Goal: Task Accomplishment & Management: Complete application form

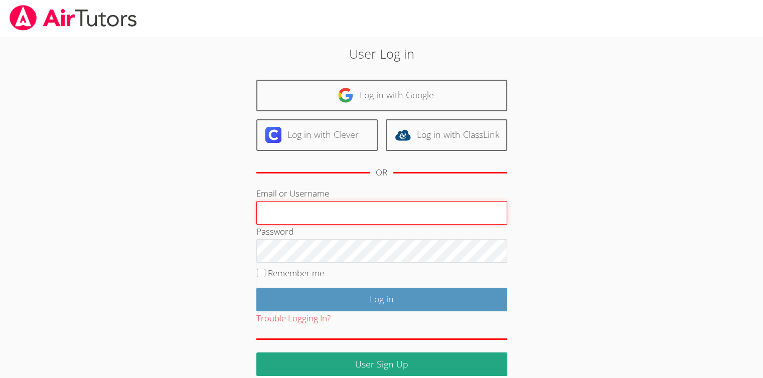
type input "[EMAIL_ADDRESS][DOMAIN_NAME]"
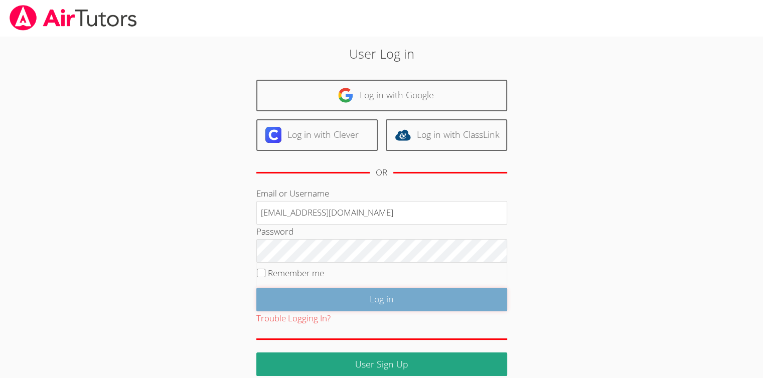
click at [347, 301] on input "Log in" at bounding box center [381, 300] width 251 height 24
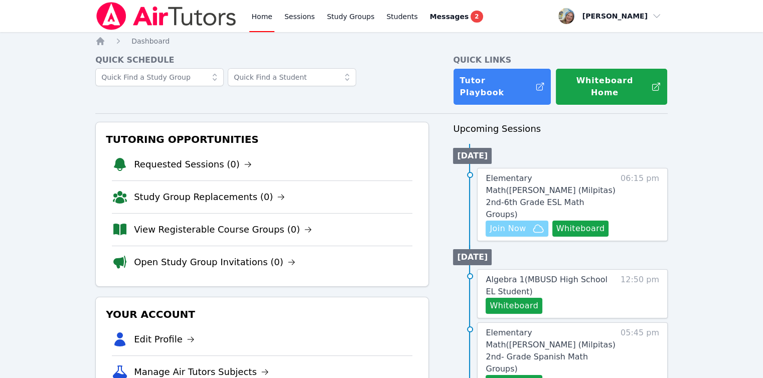
click at [524, 223] on span "Join Now" at bounding box center [507, 229] width 36 height 12
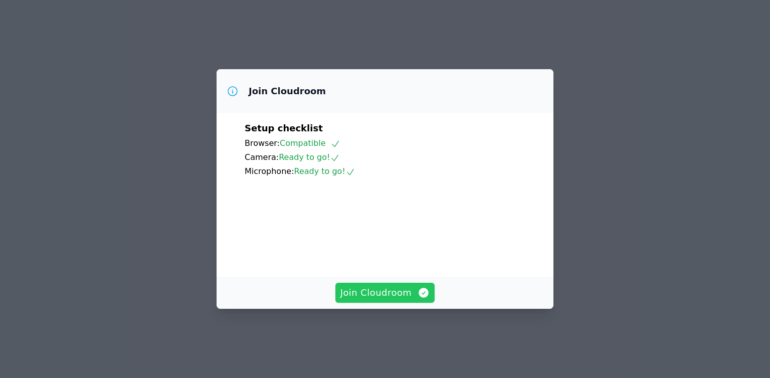
click at [339, 303] on button "Join Cloudroom" at bounding box center [385, 293] width 100 height 20
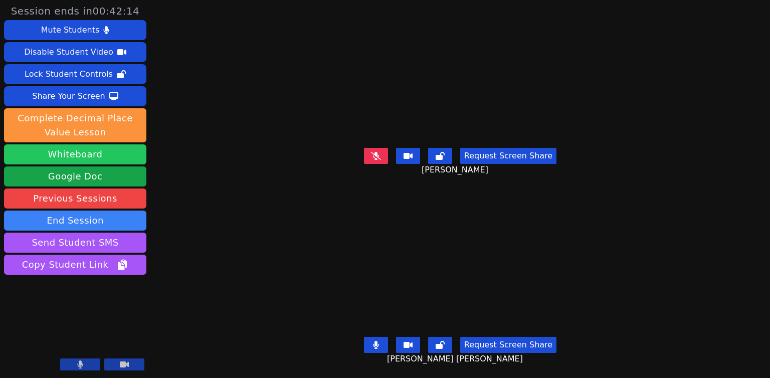
click at [102, 159] on button "Whiteboard" at bounding box center [75, 154] width 142 height 20
click at [86, 364] on button at bounding box center [80, 364] width 40 height 12
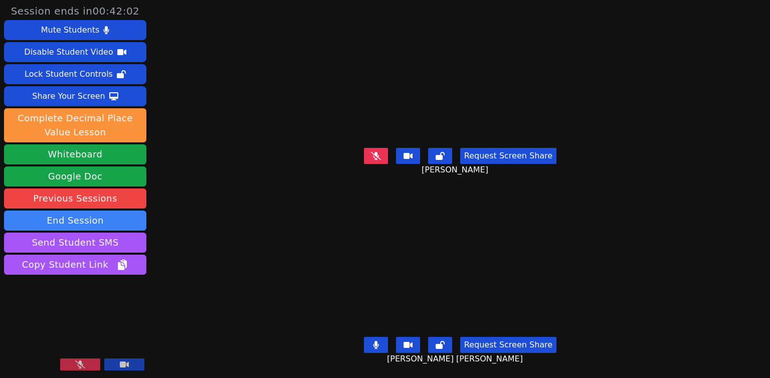
click at [86, 364] on button at bounding box center [80, 364] width 40 height 12
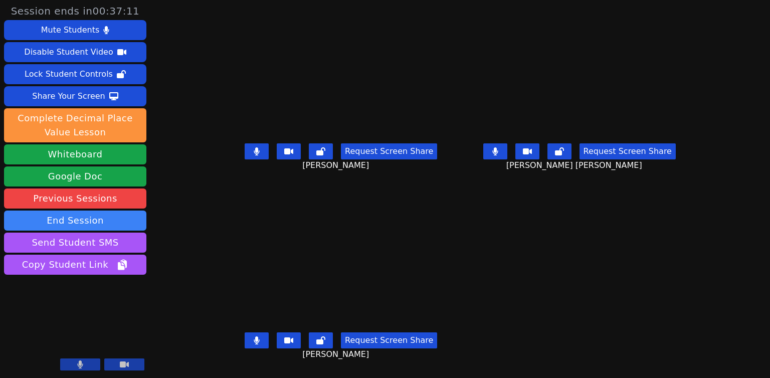
click at [463, 211] on main "Maili Santiago Request Screen Share Maili Santiago Emily Taylor Gomez Request S…" at bounding box center [460, 189] width 469 height 378
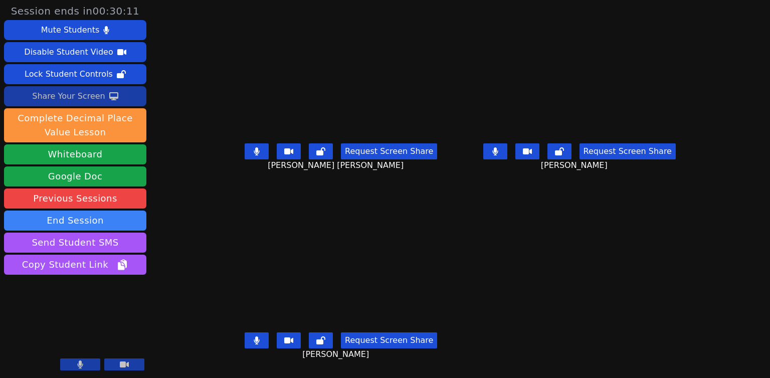
click at [91, 93] on div "Share Your Screen" at bounding box center [68, 96] width 73 height 16
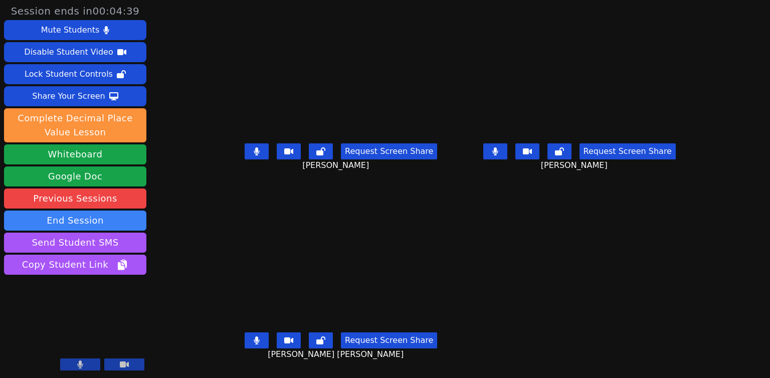
click at [495, 266] on main "Luis Hernandez Talavera Request Screen Share Luis Hernandez Talavera Maili Sant…" at bounding box center [460, 189] width 469 height 378
click at [245, 155] on button at bounding box center [257, 151] width 24 height 16
click at [507, 153] on button at bounding box center [495, 151] width 24 height 16
click at [500, 150] on icon at bounding box center [495, 151] width 10 height 8
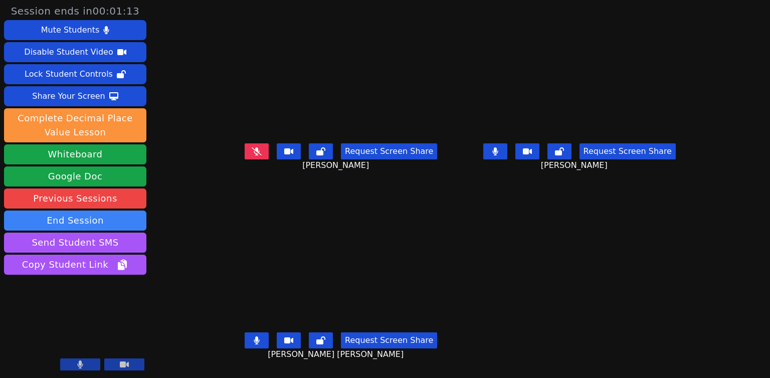
click at [252, 149] on icon at bounding box center [257, 151] width 10 height 8
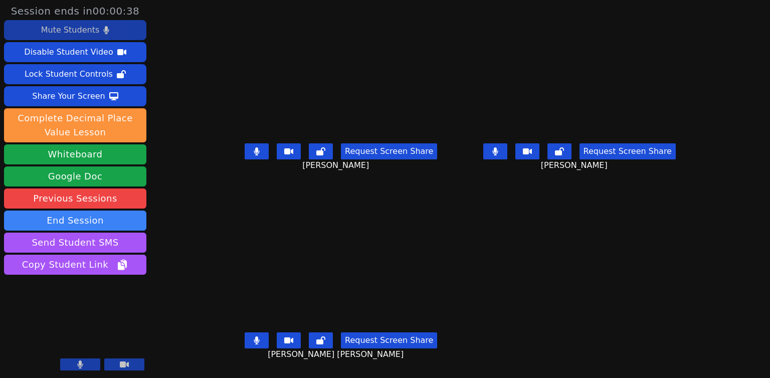
click at [74, 31] on div "Mute Students" at bounding box center [70, 30] width 58 height 16
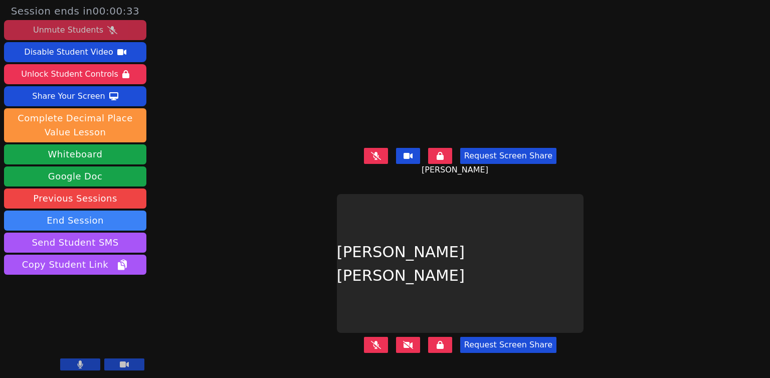
scroll to position [0, 0]
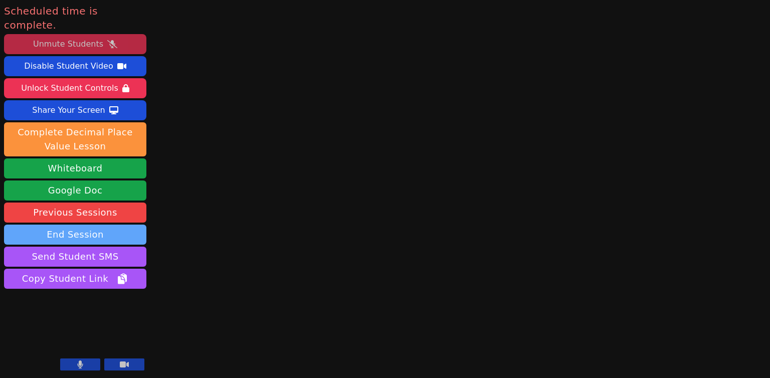
click at [109, 225] on button "End Session" at bounding box center [75, 235] width 142 height 20
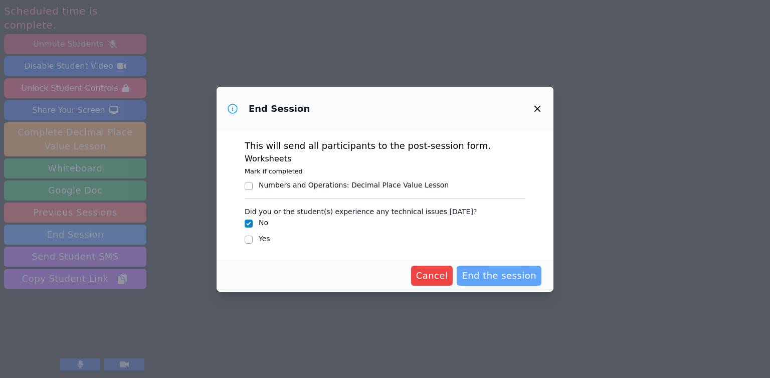
click at [495, 276] on span "End the session" at bounding box center [499, 276] width 75 height 14
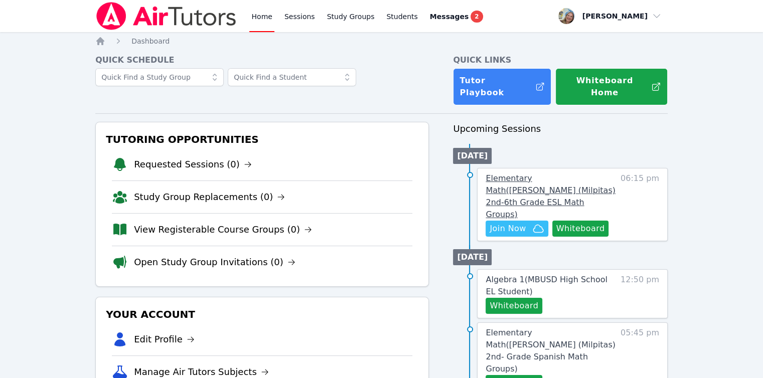
click at [528, 173] on span "Elementary Math ( [PERSON_NAME] (Milpitas) 2nd-6th Grade ESL Math Groups )" at bounding box center [549, 196] width 129 height 46
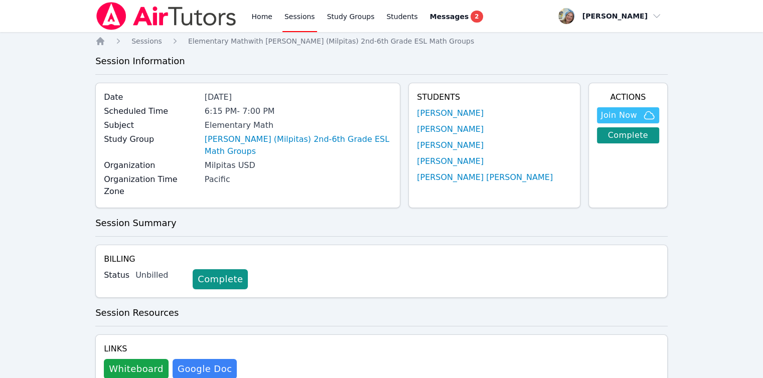
click at [273, 20] on div "Home Sessions Study Groups Students Messages 2" at bounding box center [366, 16] width 235 height 32
click at [269, 20] on link "Home" at bounding box center [261, 16] width 25 height 32
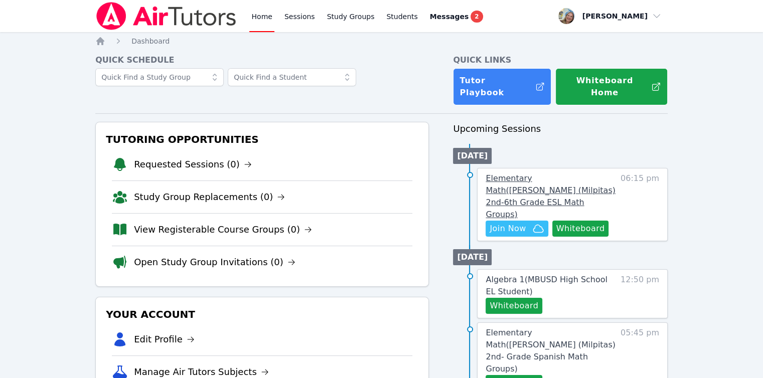
click at [505, 173] on span "Elementary Math ( [PERSON_NAME] (Milpitas) 2nd-6th Grade ESL Math Groups )" at bounding box center [549, 196] width 129 height 46
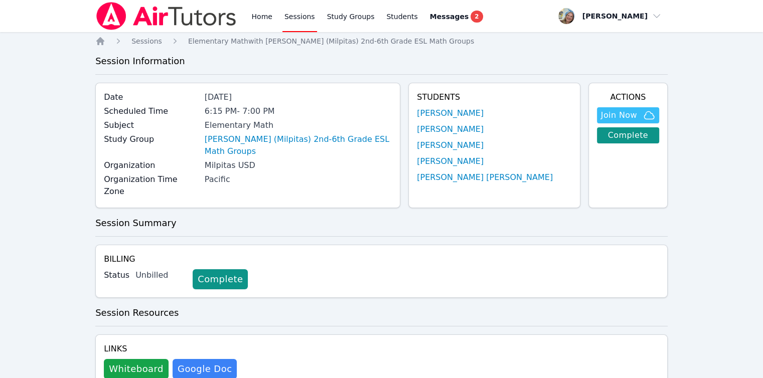
click at [243, 21] on div "Home Sessions Study Groups Students Messages 2" at bounding box center [289, 16] width 389 height 32
click at [271, 19] on link "Home" at bounding box center [261, 16] width 25 height 32
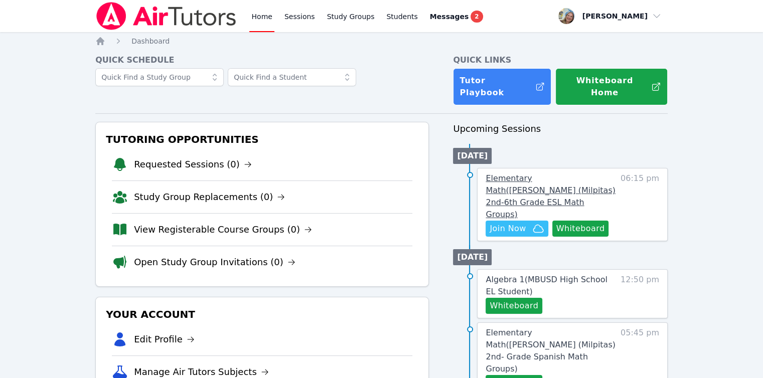
click at [532, 172] on link "Elementary Math ( [PERSON_NAME] (Milpitas) 2nd-6th Grade ESL Math Groups )" at bounding box center [550, 196] width 130 height 48
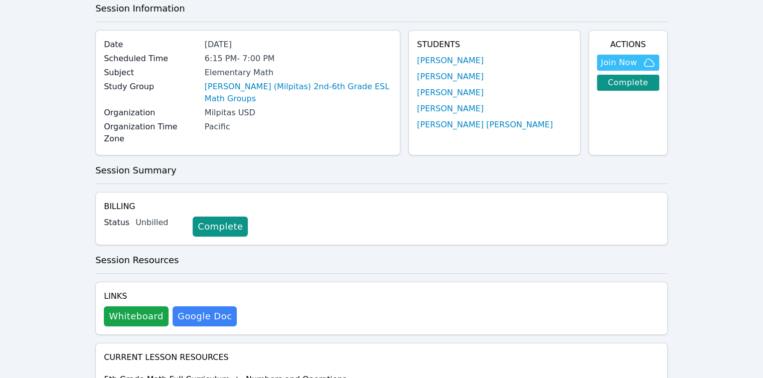
scroll to position [34, 0]
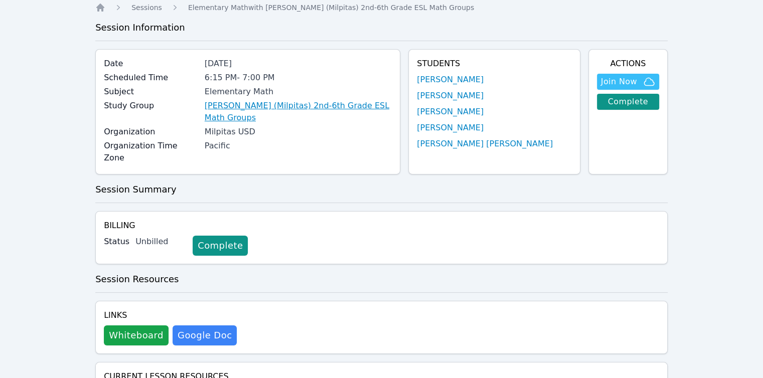
click at [235, 111] on link "[PERSON_NAME] (Milpitas) 2nd-6th Grade ESL Math Groups" at bounding box center [298, 112] width 187 height 24
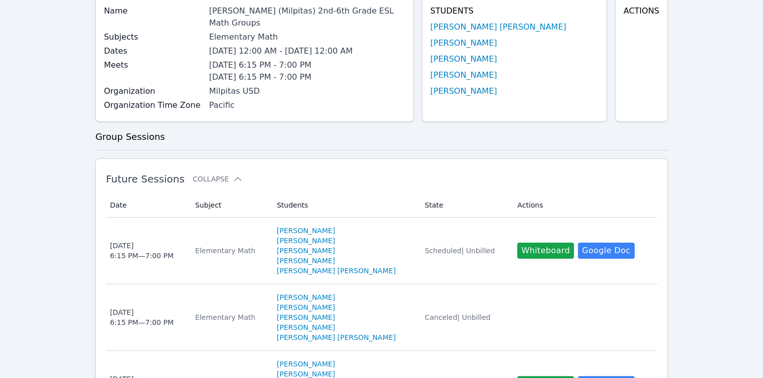
scroll to position [150, 0]
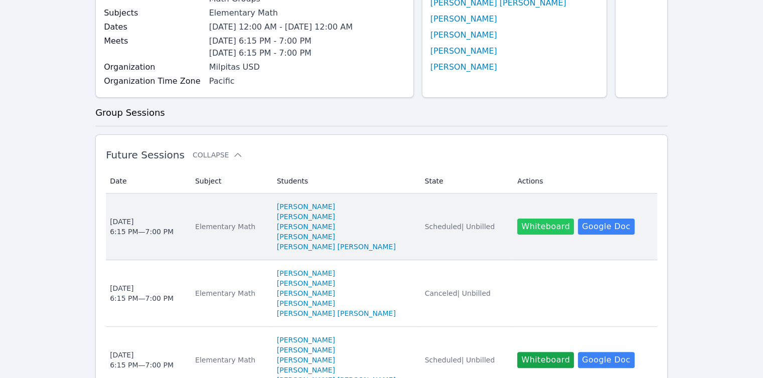
click at [527, 219] on button "Whiteboard" at bounding box center [545, 227] width 57 height 16
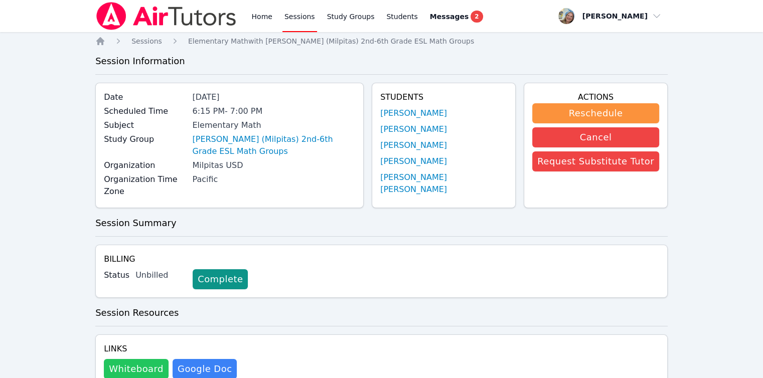
click at [144, 359] on button "Whiteboard" at bounding box center [136, 369] width 65 height 20
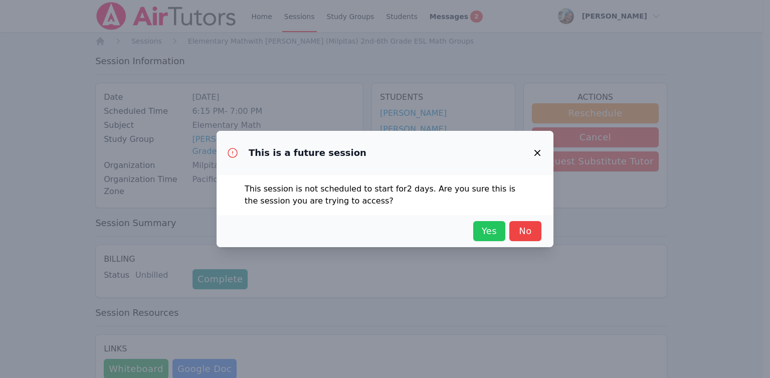
click at [494, 240] on button "Yes" at bounding box center [489, 231] width 32 height 20
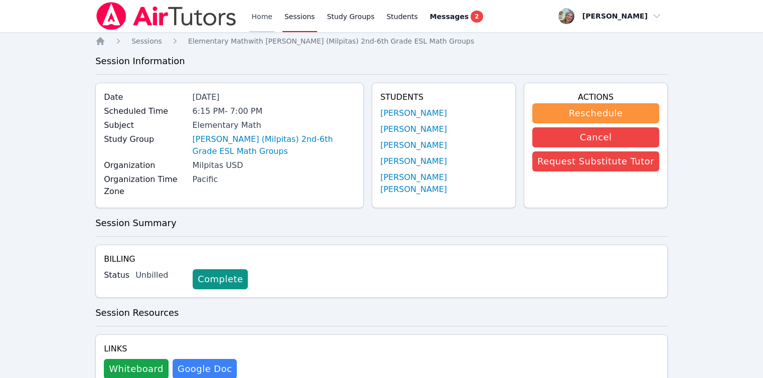
click at [275, 18] on div "Home Sessions Study Groups Students Messages 2" at bounding box center [366, 16] width 235 height 32
click at [264, 19] on link "Home" at bounding box center [261, 16] width 25 height 32
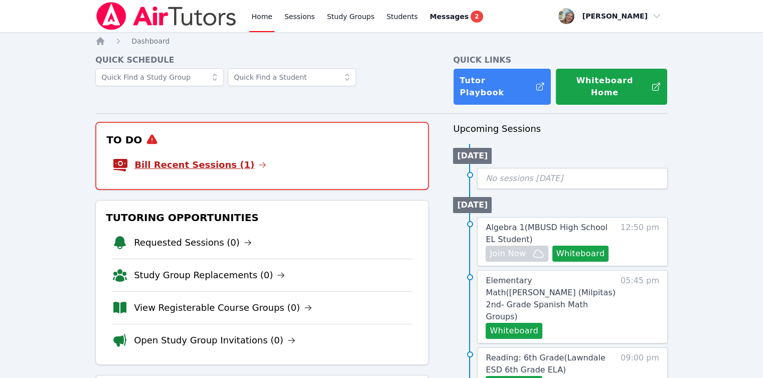
click at [233, 158] on link "Bill Recent Sessions (1)" at bounding box center [200, 165] width 132 height 14
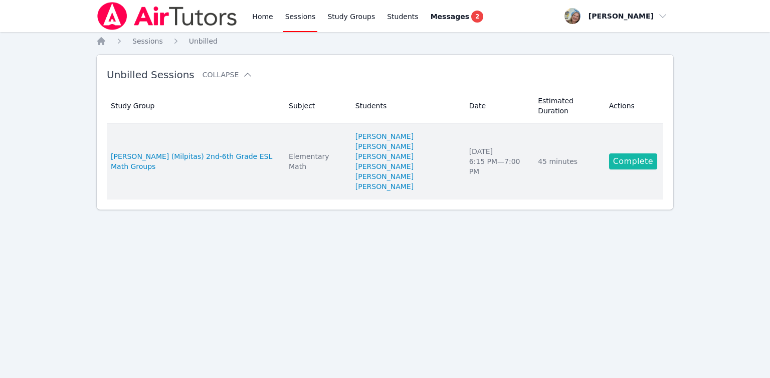
click at [630, 153] on link "Complete" at bounding box center [633, 161] width 48 height 16
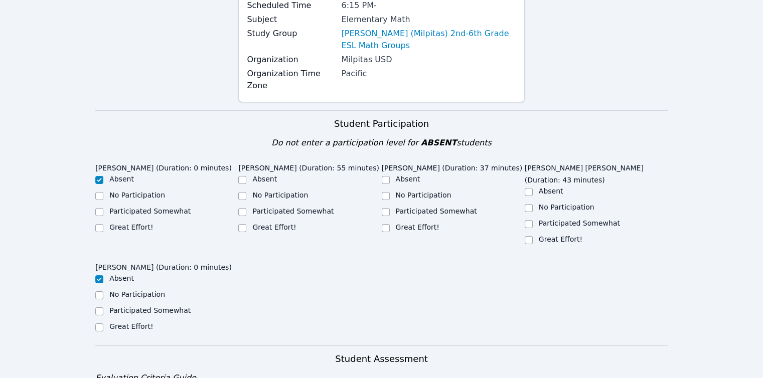
scroll to position [150, 0]
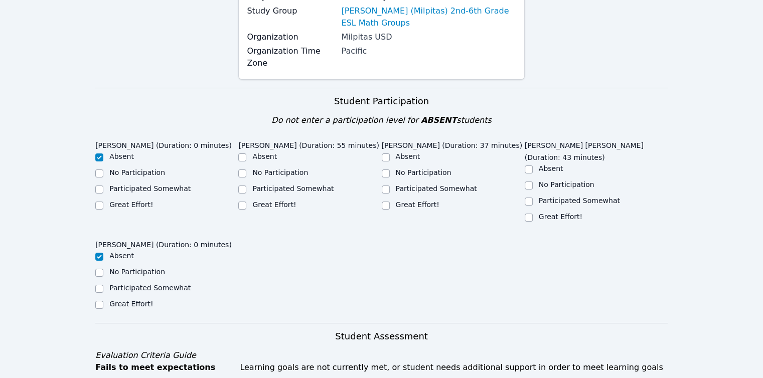
click at [537, 212] on div "Great Effort!" at bounding box center [595, 218] width 143 height 12
click at [527, 214] on input "Great Effort!" at bounding box center [528, 218] width 8 height 8
checkbox input "true"
click at [407, 201] on label "Great Effort!" at bounding box center [418, 205] width 44 height 8
click at [390, 202] on input "Great Effort!" at bounding box center [386, 206] width 8 height 8
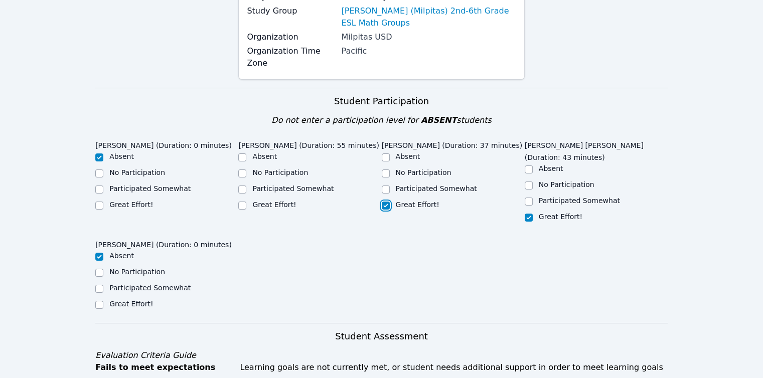
checkbox input "true"
click at [277, 205] on label "Great Effort!" at bounding box center [274, 205] width 44 height 8
click at [246, 205] on input "Great Effort!" at bounding box center [242, 206] width 8 height 8
checkbox input "true"
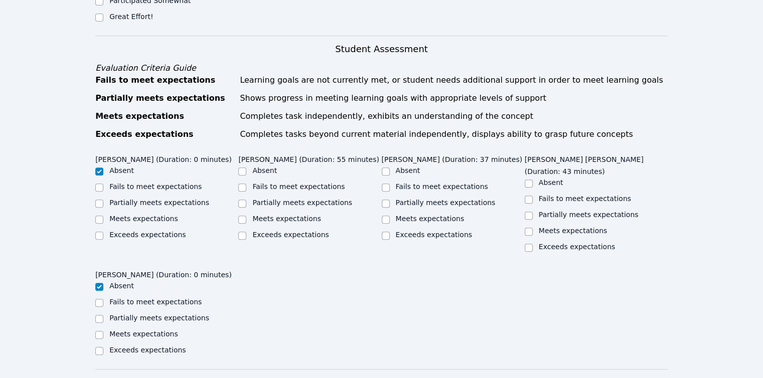
scroll to position [451, 0]
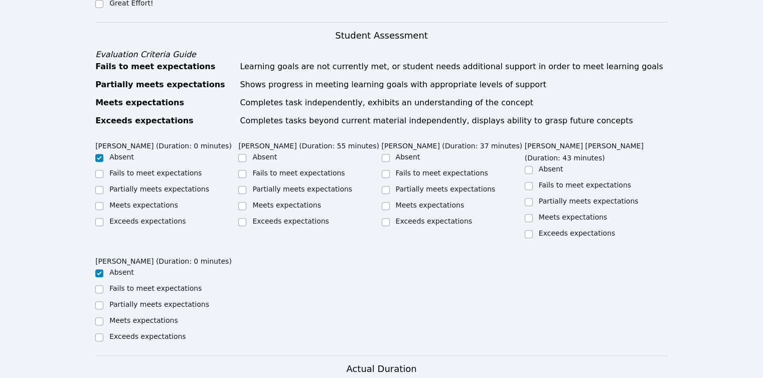
click at [305, 202] on label "Meets expectations" at bounding box center [286, 205] width 69 height 8
click at [246, 202] on input "Meets expectations" at bounding box center [242, 206] width 8 height 8
checkbox input "true"
click at [394, 200] on div "Meets expectations" at bounding box center [453, 206] width 143 height 12
click at [434, 201] on label "Meets expectations" at bounding box center [430, 205] width 69 height 8
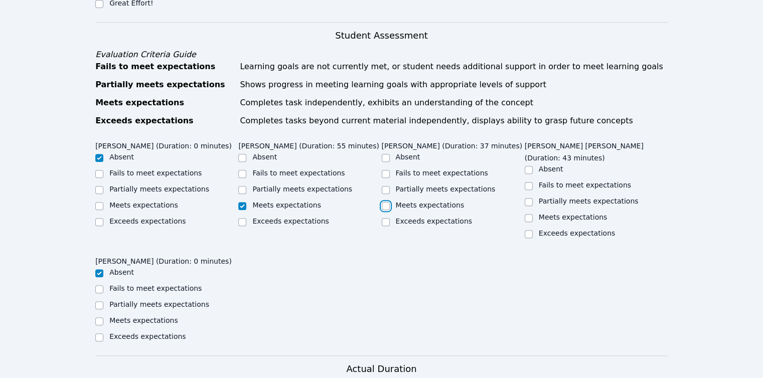
click at [390, 202] on input "Meets expectations" at bounding box center [386, 206] width 8 height 8
checkbox input "true"
click at [555, 213] on label "Meets expectations" at bounding box center [572, 217] width 69 height 8
click at [532, 214] on input "Meets expectations" at bounding box center [528, 218] width 8 height 8
checkbox input "true"
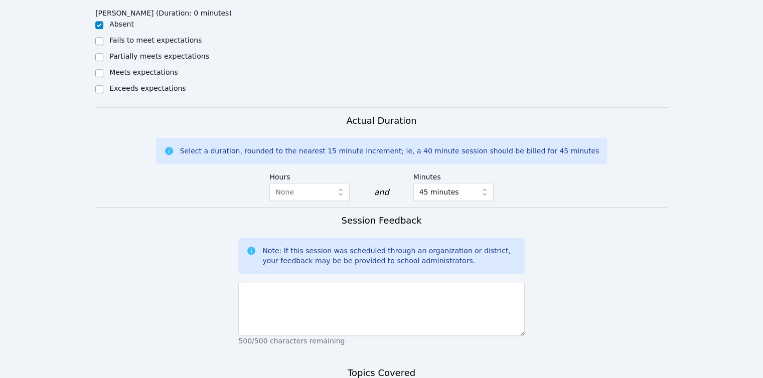
scroll to position [752, 0]
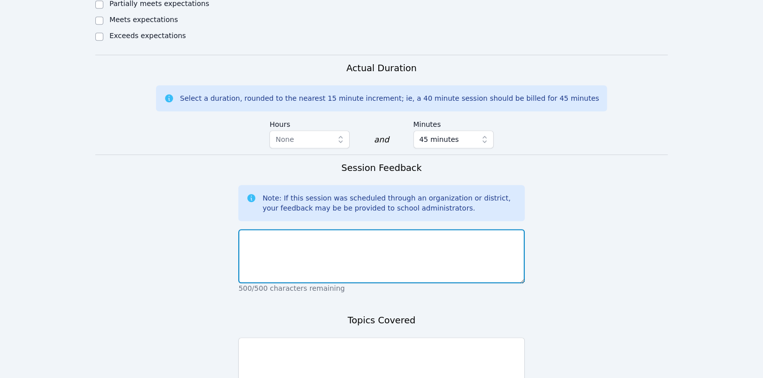
click at [396, 229] on textarea at bounding box center [381, 256] width 286 height 54
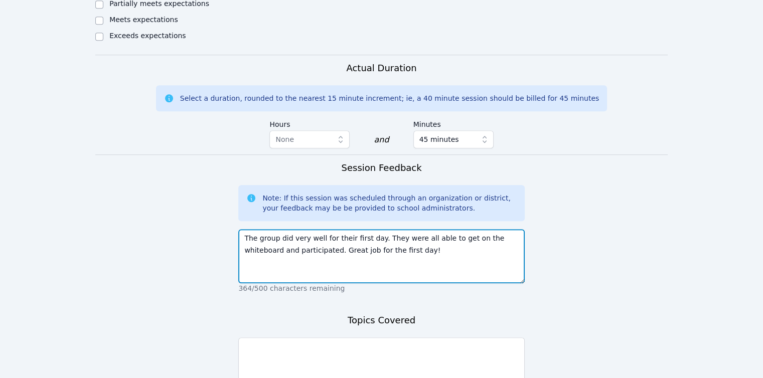
type textarea "The group did very well for their first day. They were all able to get on the w…"
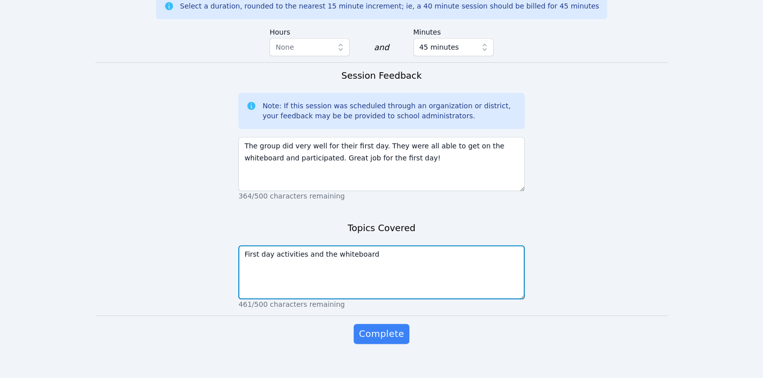
scroll to position [846, 0]
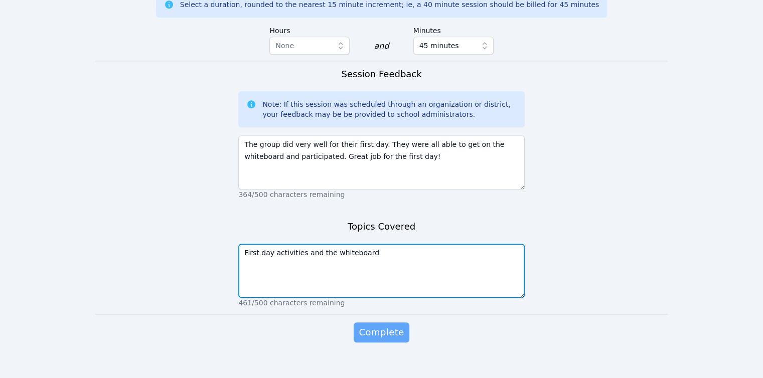
type textarea "First day activities and the whiteboard"
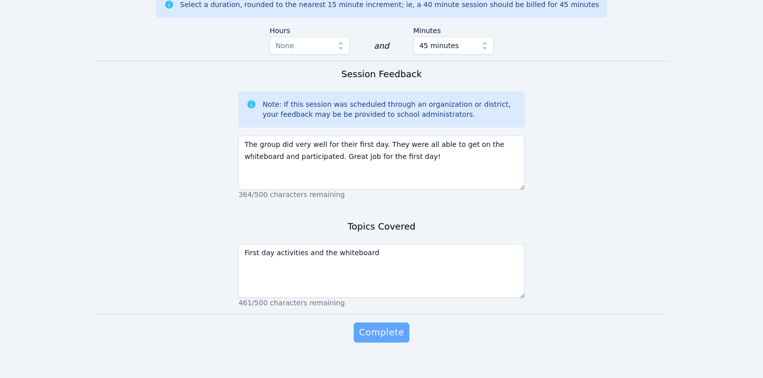
click at [375, 325] on span "Complete" at bounding box center [380, 332] width 45 height 14
